Goal: Task Accomplishment & Management: Complete application form

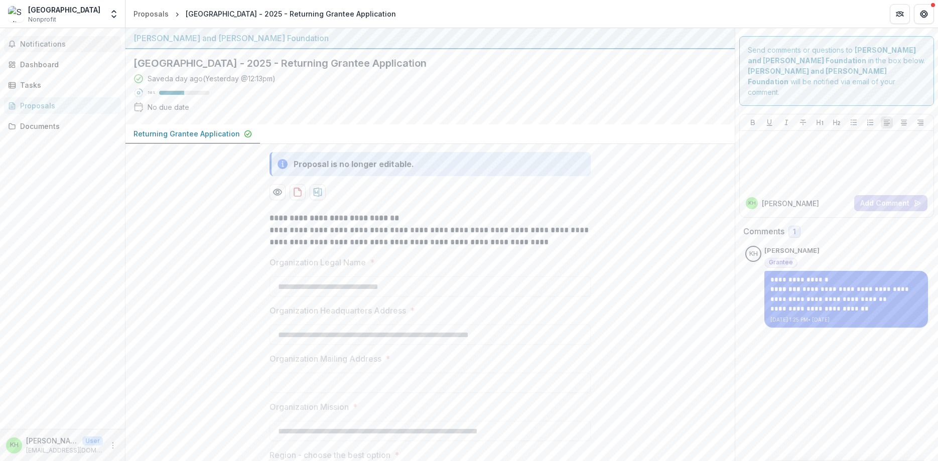
click at [65, 43] on span "Notifications" at bounding box center [68, 44] width 97 height 9
click at [58, 64] on div "Dashboard" at bounding box center [66, 64] width 93 height 11
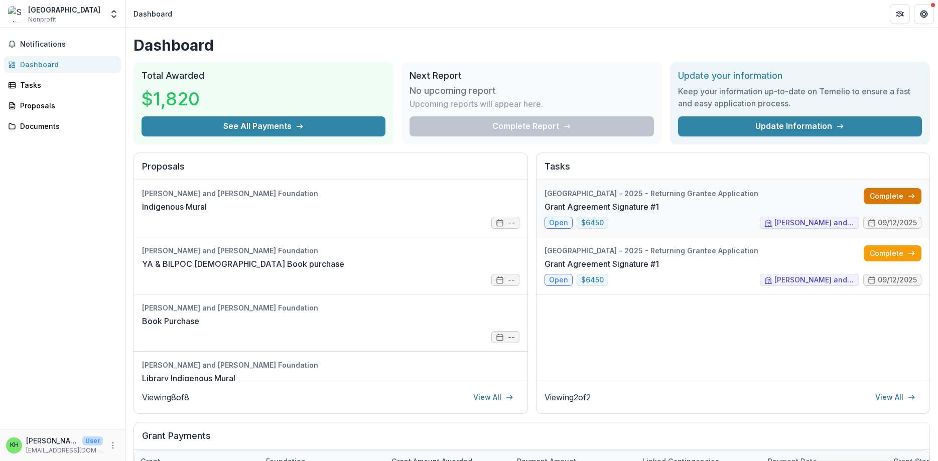
click at [884, 197] on link "Complete" at bounding box center [893, 196] width 58 height 16
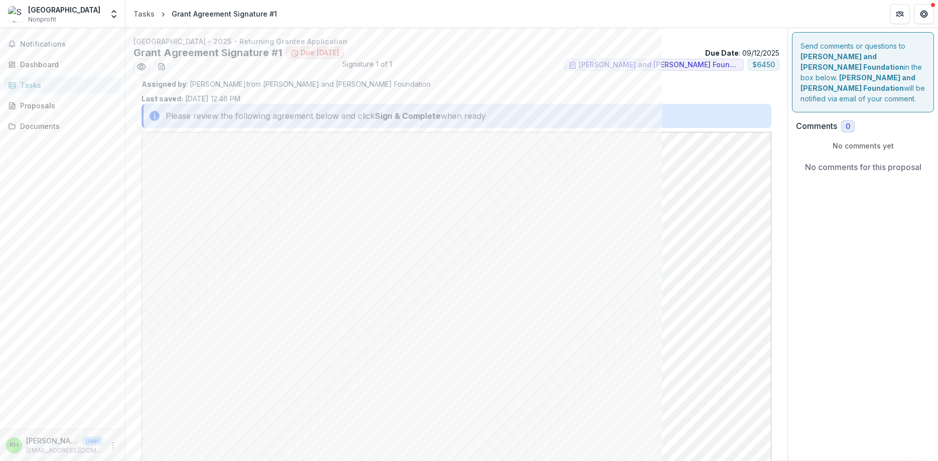
click at [419, 115] on strong "Sign & Complete" at bounding box center [408, 116] width 66 height 12
click at [71, 60] on div "Dashboard" at bounding box center [66, 64] width 93 height 11
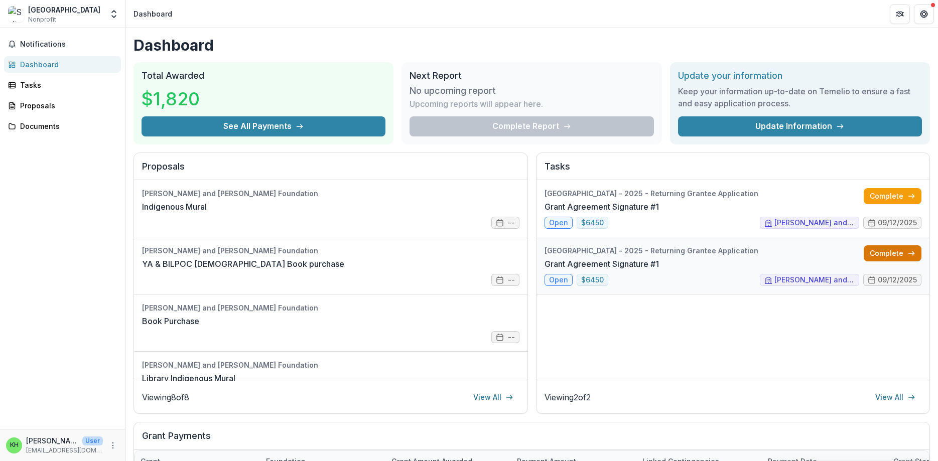
click at [897, 253] on link "Complete" at bounding box center [893, 253] width 58 height 16
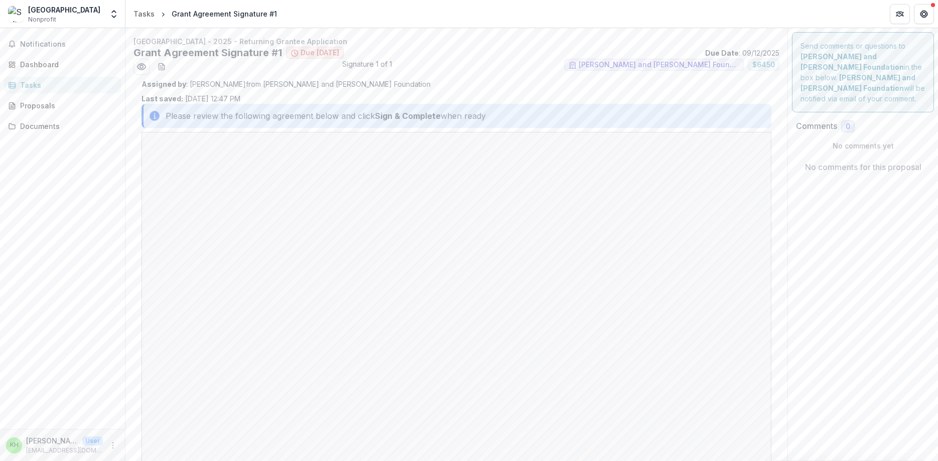
click at [390, 115] on strong "Sign & Complete" at bounding box center [408, 116] width 66 height 12
click at [59, 67] on div "Dashboard" at bounding box center [66, 64] width 93 height 11
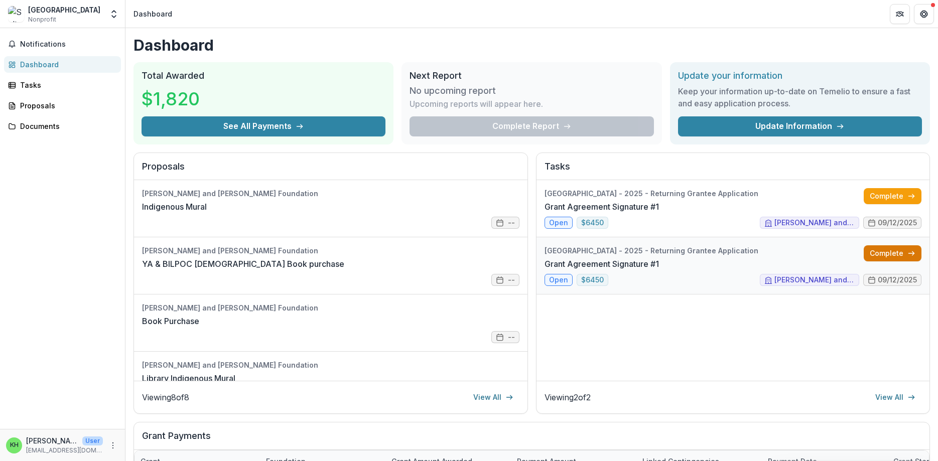
click at [880, 251] on link "Complete" at bounding box center [893, 253] width 58 height 16
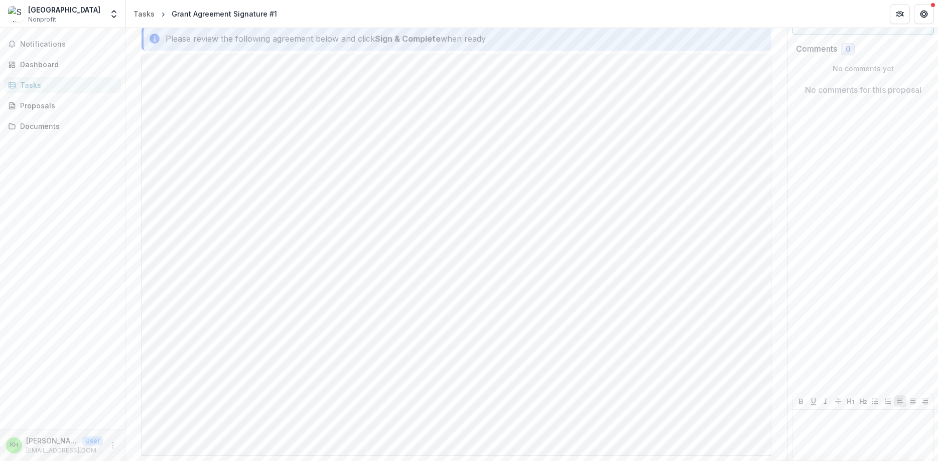
scroll to position [117, 0]
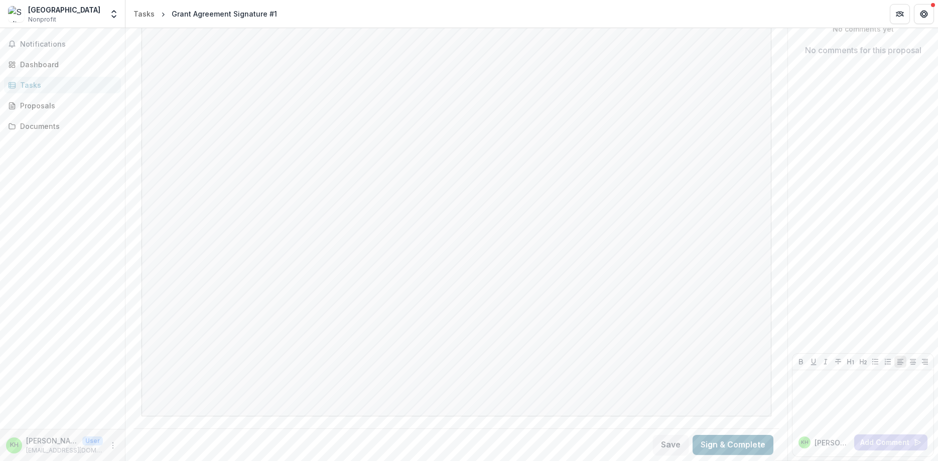
click at [734, 444] on button "Sign & Complete" at bounding box center [733, 445] width 81 height 20
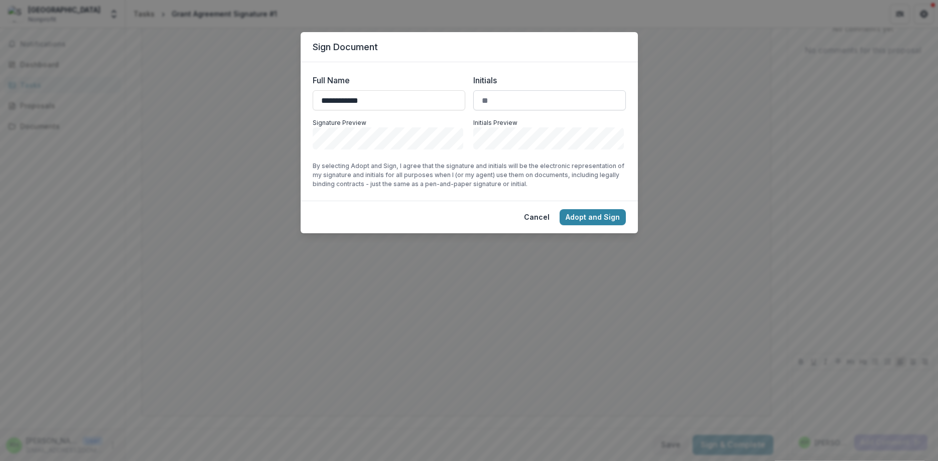
type input "**********"
drag, startPoint x: 517, startPoint y: 106, endPoint x: 510, endPoint y: 109, distance: 7.4
click at [510, 109] on input "Initials" at bounding box center [549, 100] width 153 height 20
type input "**"
click at [596, 216] on button "Adopt and Sign" at bounding box center [593, 217] width 66 height 16
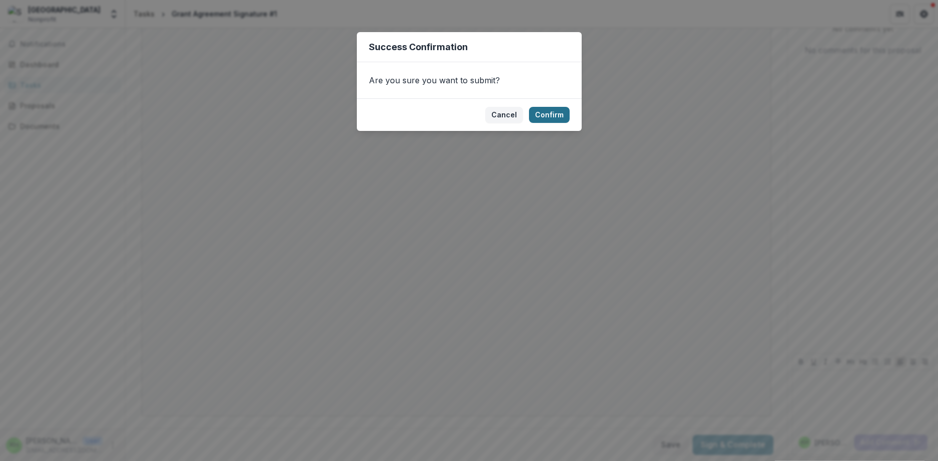
click at [548, 113] on button "Confirm" at bounding box center [549, 115] width 41 height 16
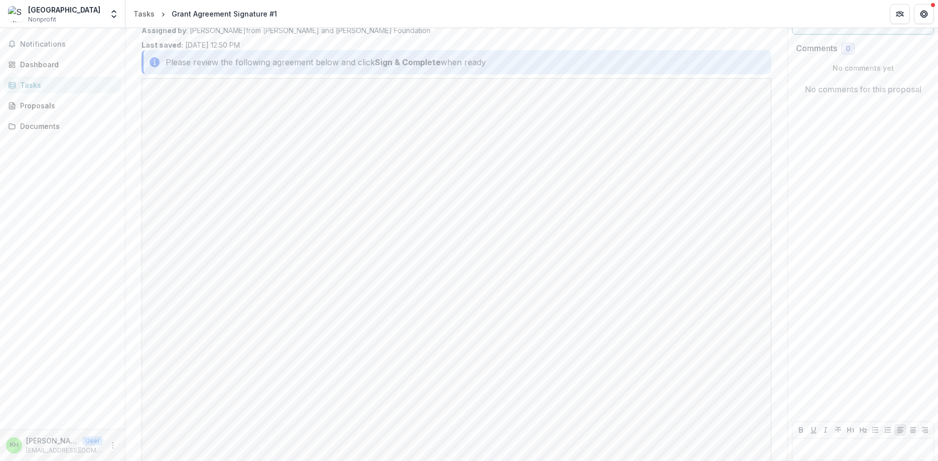
scroll to position [60, 0]
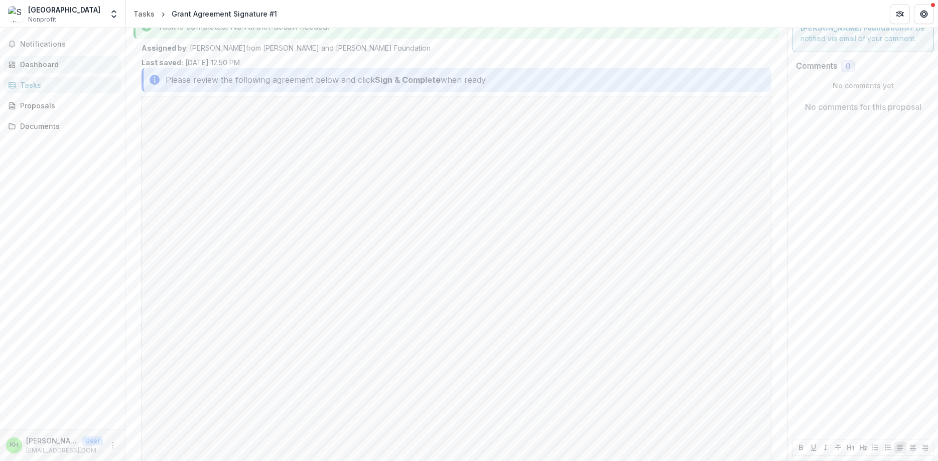
click at [47, 67] on div "Dashboard" at bounding box center [66, 64] width 93 height 11
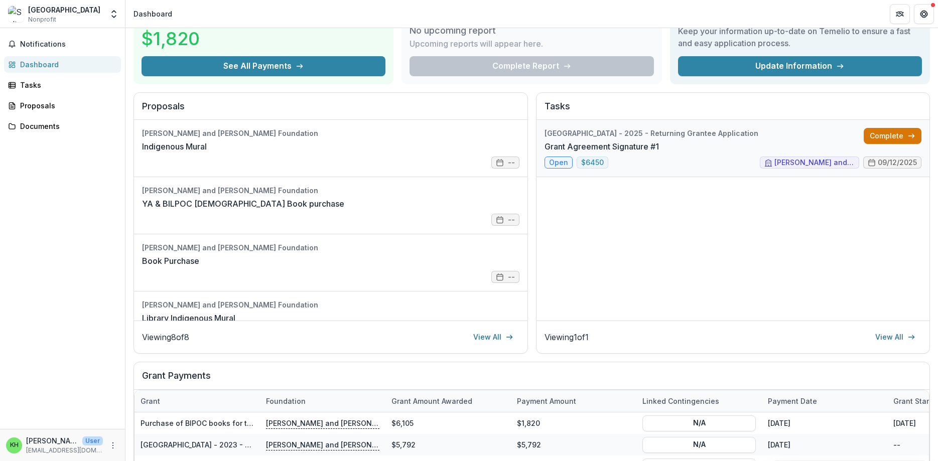
click at [879, 136] on link "Complete" at bounding box center [893, 136] width 58 height 16
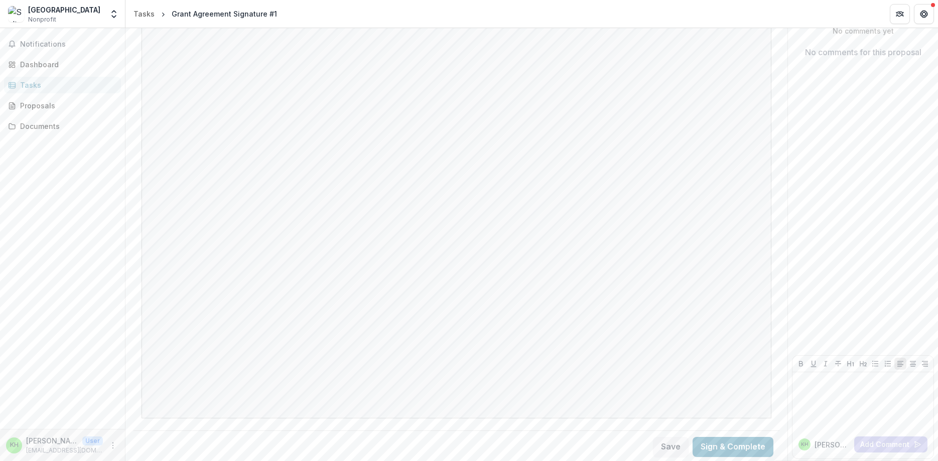
scroll to position [117, 0]
